Goal: Download file/media: Download file/media

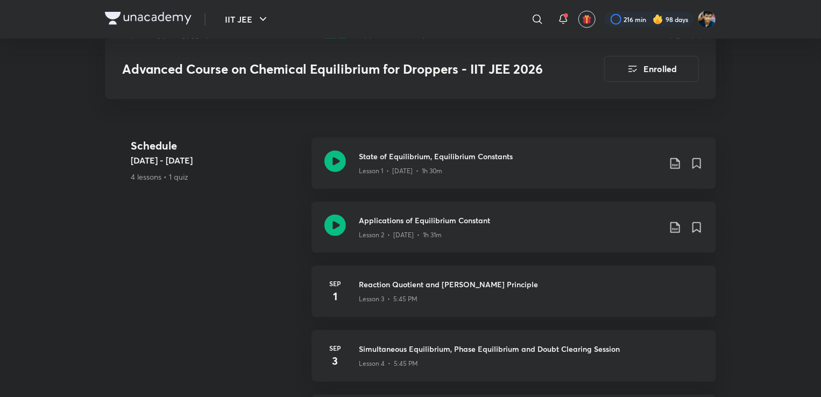
scroll to position [59, 0]
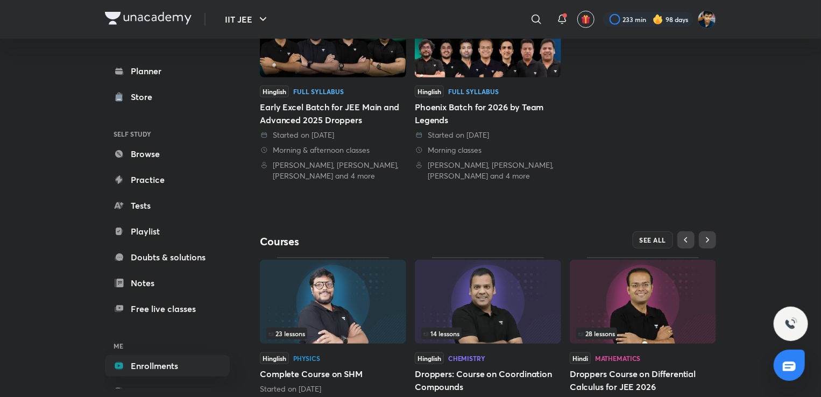
scroll to position [342, 0]
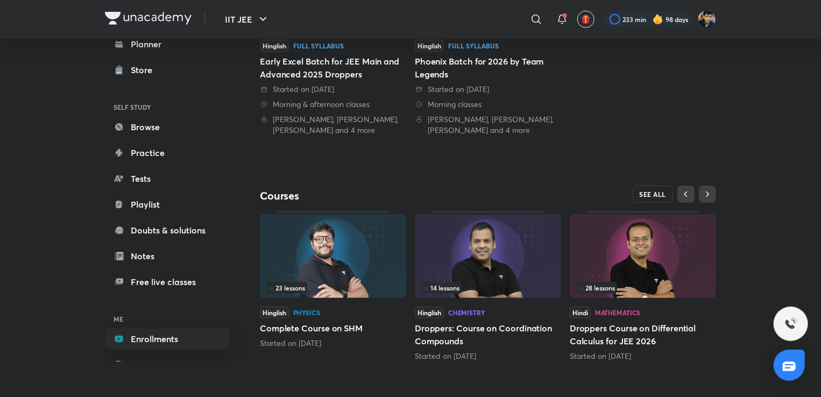
click at [651, 194] on span "SEE ALL" at bounding box center [653, 195] width 27 height 8
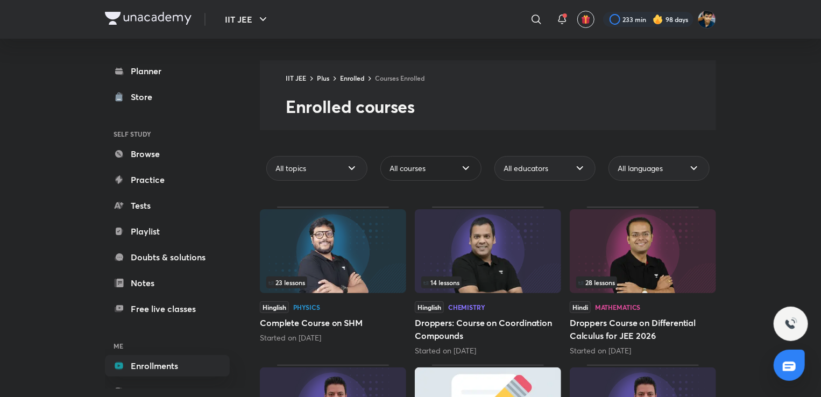
click at [426, 158] on div "All courses" at bounding box center [431, 168] width 101 height 25
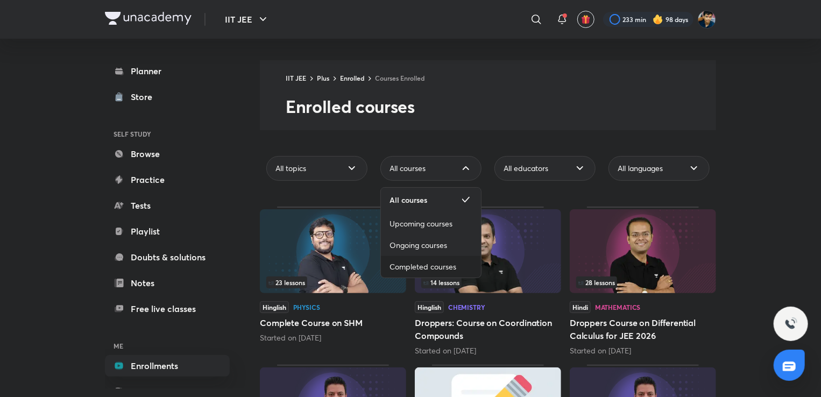
click at [420, 258] on div "Completed courses" at bounding box center [431, 267] width 100 height 22
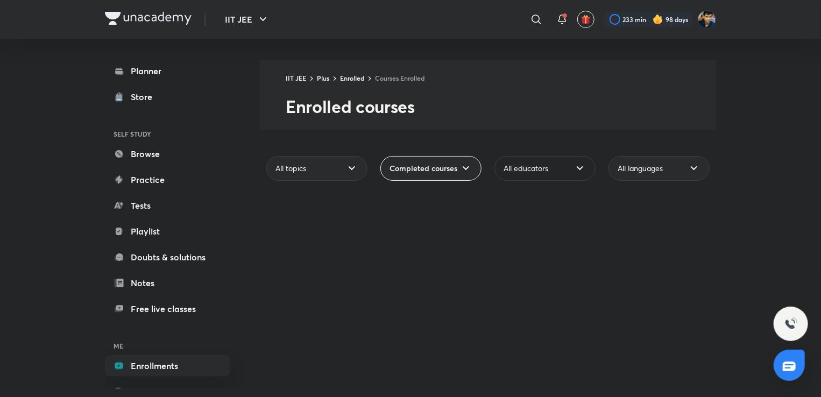
click at [536, 156] on div "All educators" at bounding box center [545, 168] width 101 height 25
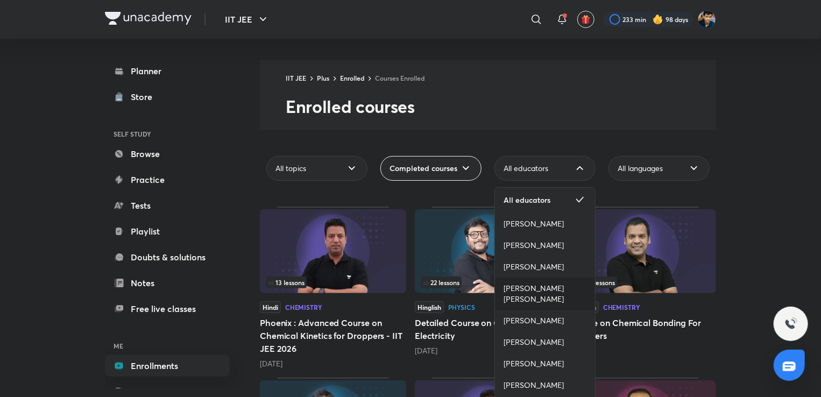
click at [521, 286] on span "[PERSON_NAME] [PERSON_NAME]" at bounding box center [545, 294] width 83 height 22
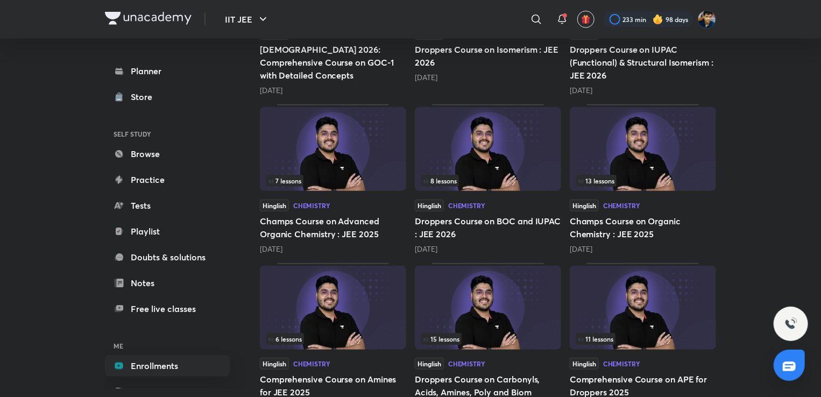
scroll to position [319, 0]
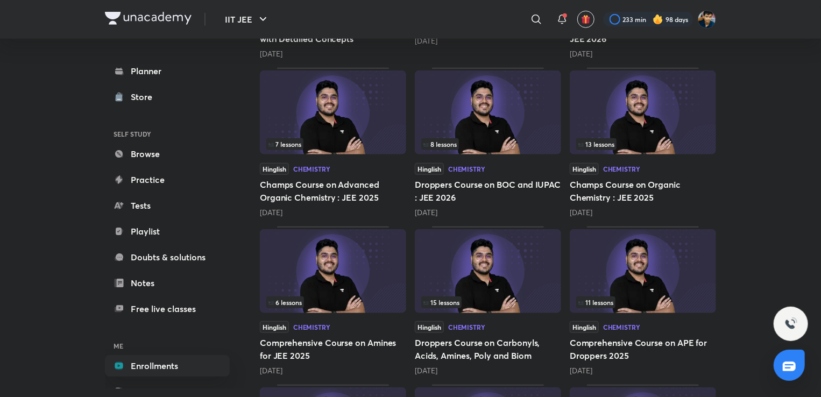
click at [637, 107] on img at bounding box center [643, 113] width 146 height 84
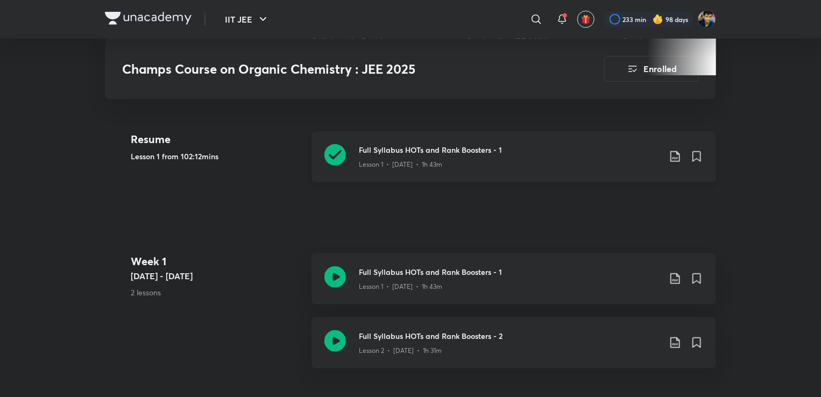
scroll to position [504, 0]
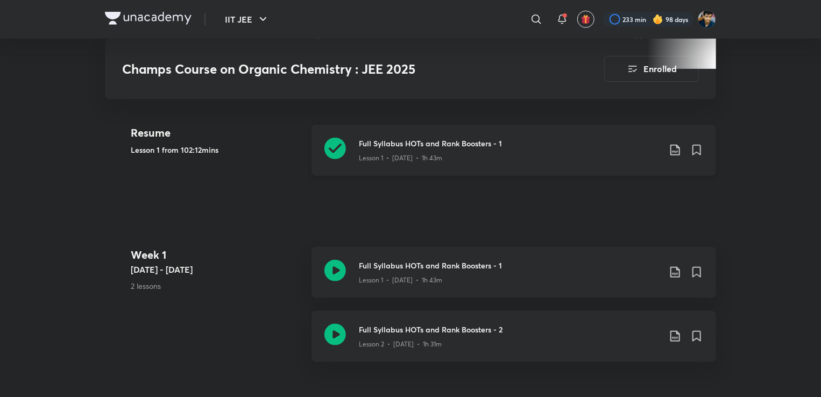
click at [678, 144] on icon at bounding box center [675, 150] width 13 height 13
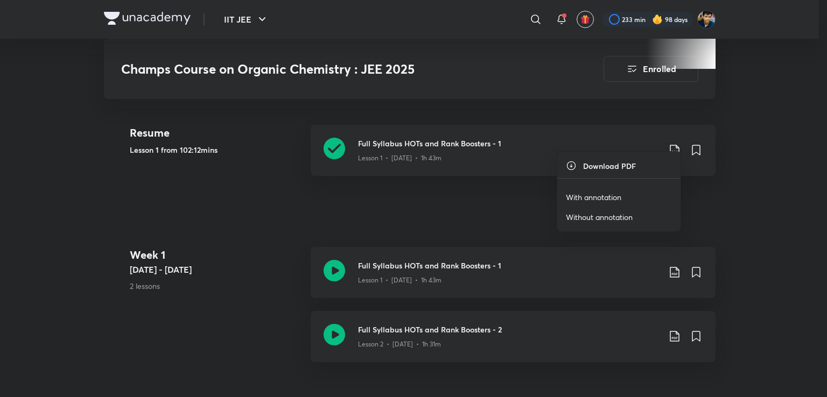
click at [598, 212] on p "Without annotation" at bounding box center [599, 217] width 67 height 11
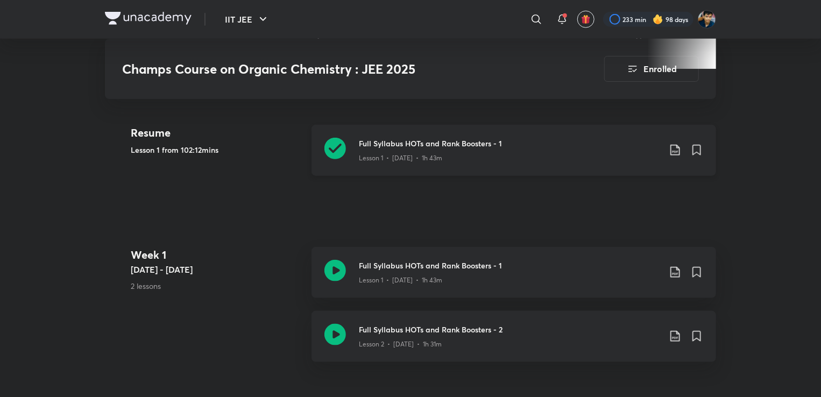
click at [677, 144] on icon at bounding box center [675, 150] width 13 height 13
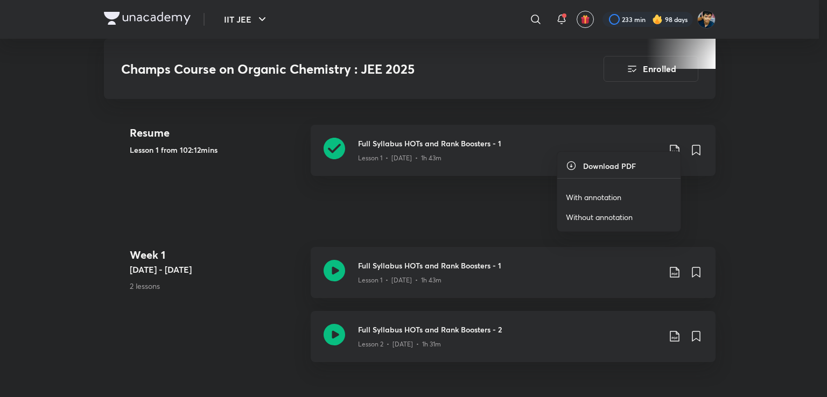
click at [611, 195] on p "With annotation" at bounding box center [593, 197] width 55 height 11
